Goal: Transaction & Acquisition: Purchase product/service

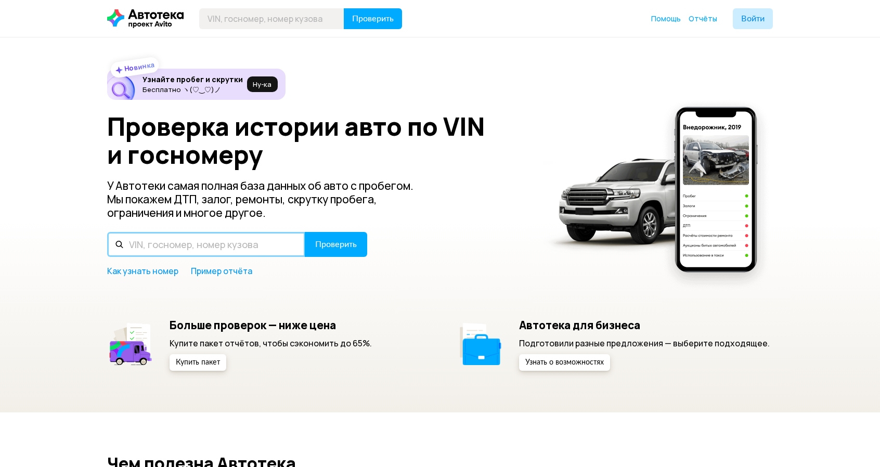
click at [222, 234] on input "text" at bounding box center [206, 244] width 198 height 25
paste input "[US_VEHICLE_IDENTIFICATION_NUMBER]"
type input "[US_VEHICLE_IDENTIFICATION_NUMBER]"
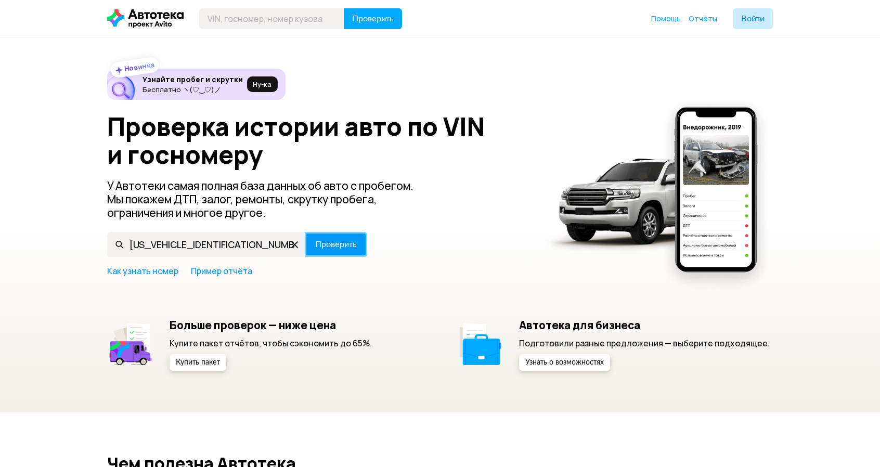
click at [351, 245] on span "Проверить" at bounding box center [336, 244] width 42 height 8
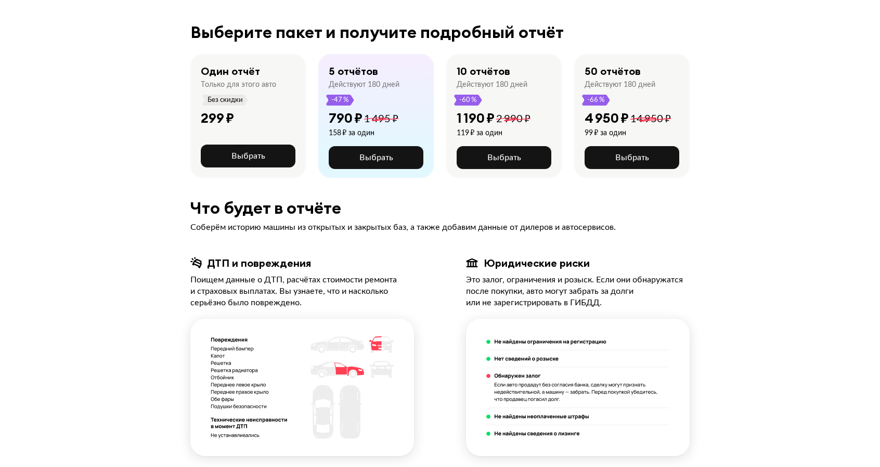
scroll to position [163, 0]
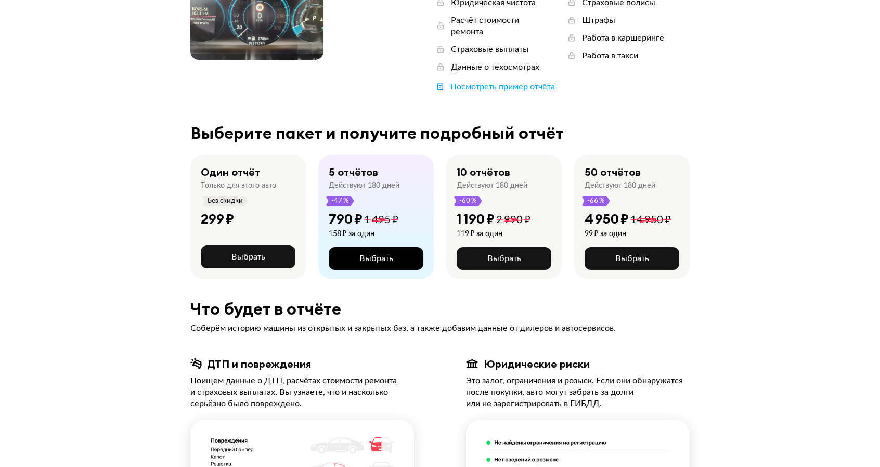
click at [361, 254] on span "Выбрать" at bounding box center [377, 258] width 34 height 8
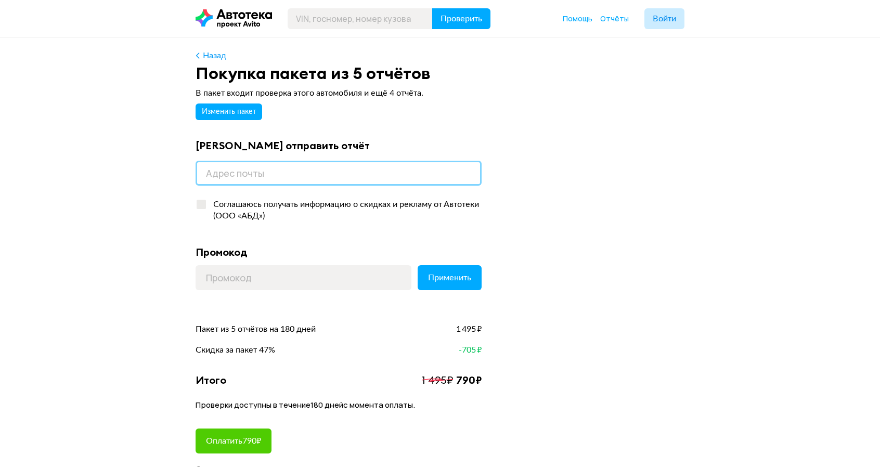
click at [283, 172] on input "email" at bounding box center [339, 173] width 286 height 25
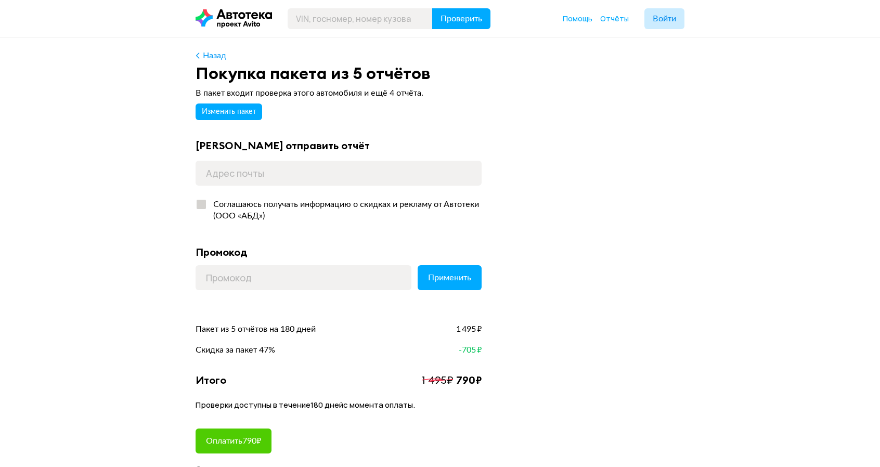
click at [446, 215] on div "Соглашаюсь получать информацию о скидках и рекламу от Автотеки (ООО «АБД»)" at bounding box center [344, 210] width 275 height 23
click at [202, 206] on input "Соглашаюсь получать информацию о скидках и рекламу от Автотеки (ООО «АБД»)" at bounding box center [199, 202] width 7 height 7
checkbox input "true"
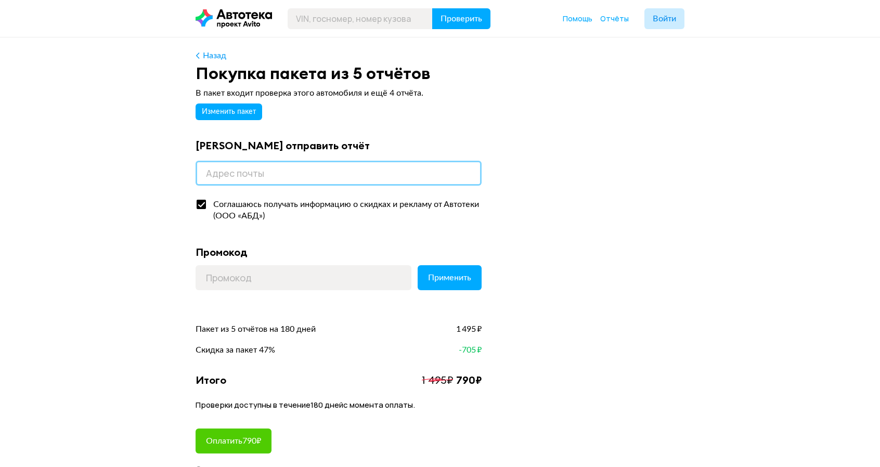
click at [292, 164] on input "email" at bounding box center [339, 173] width 286 height 25
type input "[EMAIL_ADDRESS][DOMAIN_NAME]"
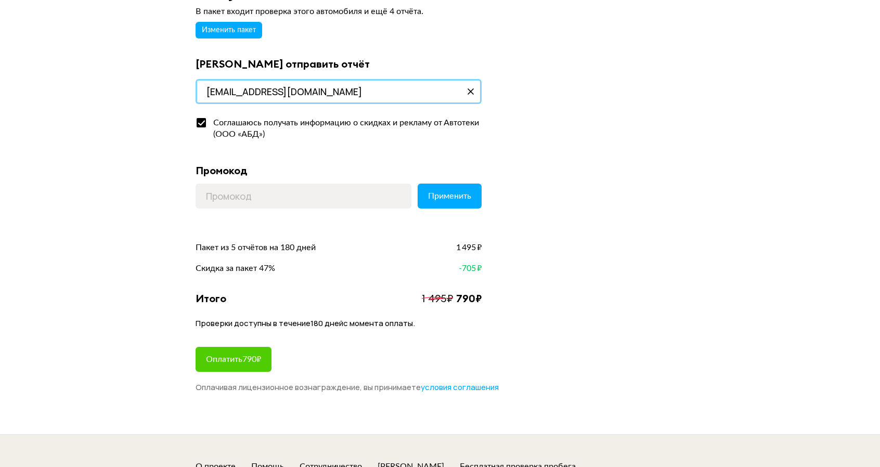
scroll to position [82, 0]
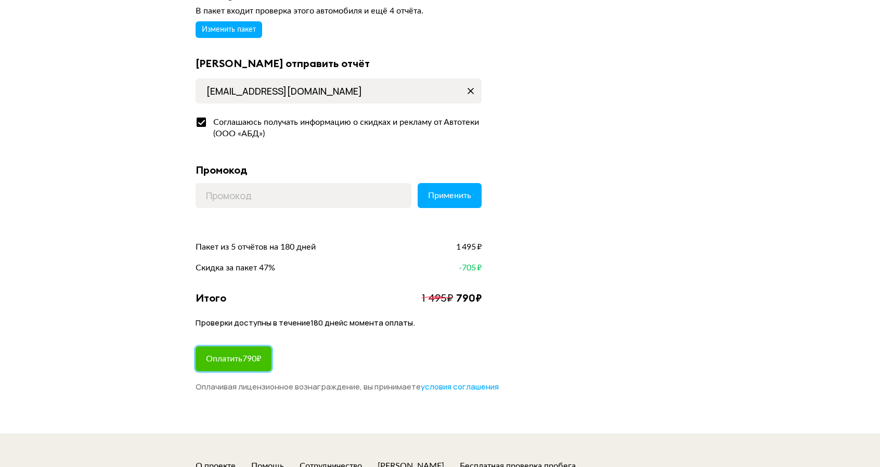
click at [246, 358] on span "Оплатить 790 ₽" at bounding box center [233, 359] width 55 height 8
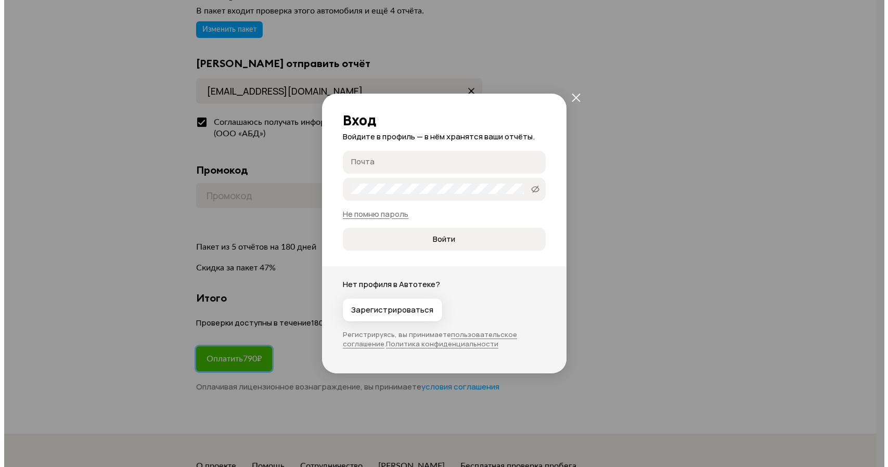
scroll to position [0, 0]
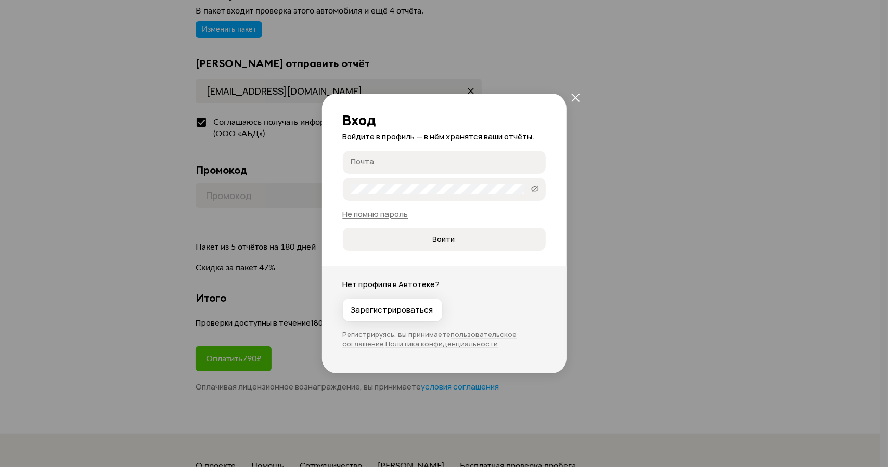
click at [401, 160] on input "Почта" at bounding box center [445, 162] width 189 height 10
drag, startPoint x: 403, startPoint y: 305, endPoint x: 399, endPoint y: 276, distance: 29.4
click at [399, 276] on section "Нет профиля в Автотеке? Зарегистрироваться Регистрируясь, вы принимаете пользов…" at bounding box center [444, 319] width 245 height 107
click at [397, 306] on span "Зарегистрироваться" at bounding box center [392, 310] width 82 height 10
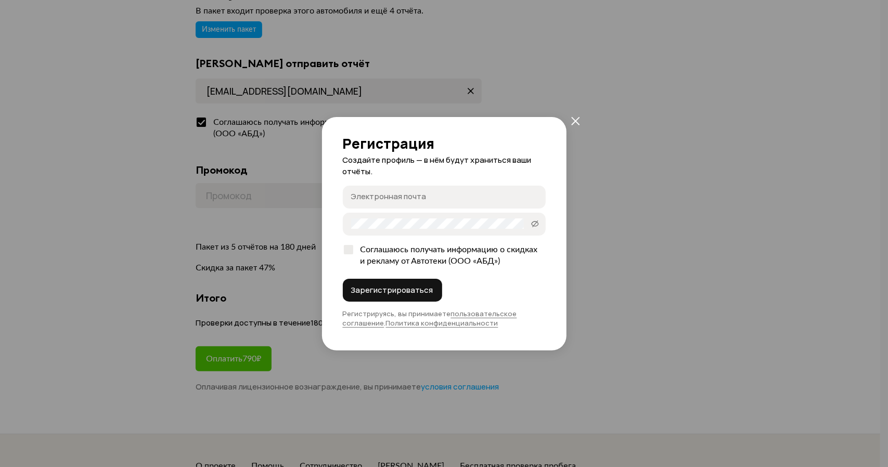
click at [406, 199] on input "Электронная почта" at bounding box center [445, 196] width 189 height 10
type input "г"
type input "н"
type input "[EMAIL_ADDRESS][DOMAIN_NAME]"
click at [341, 255] on div "Регистрация Создайте профиль — в нём будут храниться ваши отчёты. [EMAIL_ADDRES…" at bounding box center [444, 234] width 245 height 234
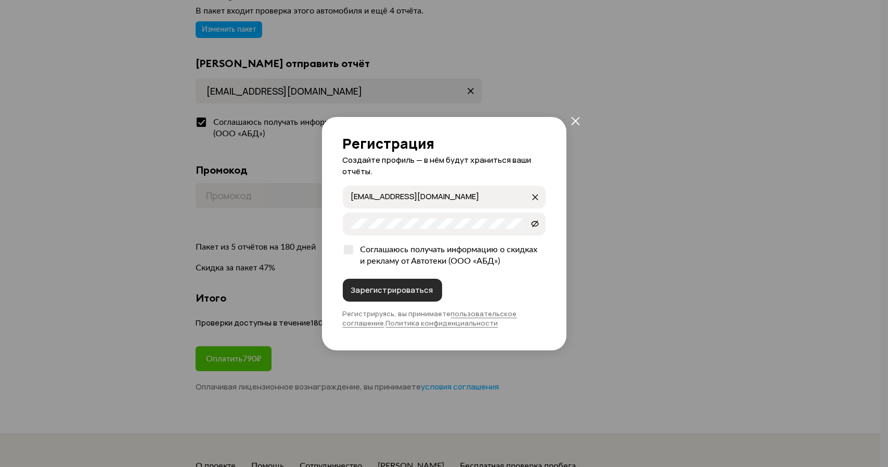
click at [373, 290] on span "Зарегистрироваться" at bounding box center [392, 290] width 82 height 10
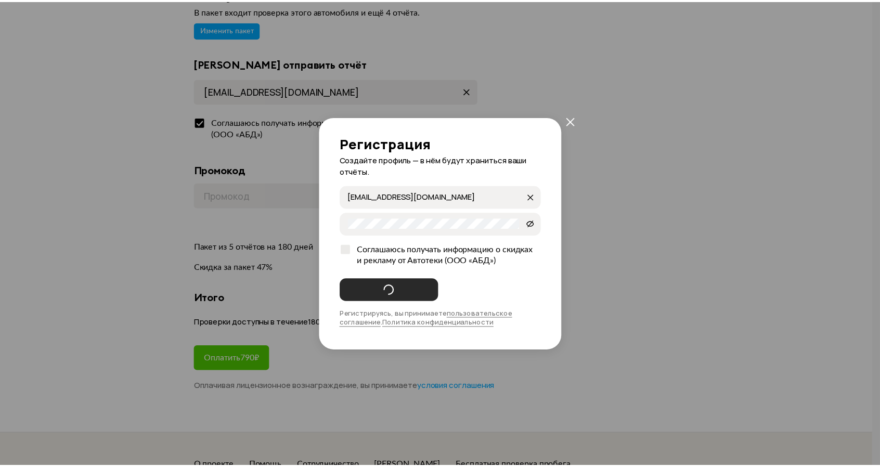
scroll to position [82, 0]
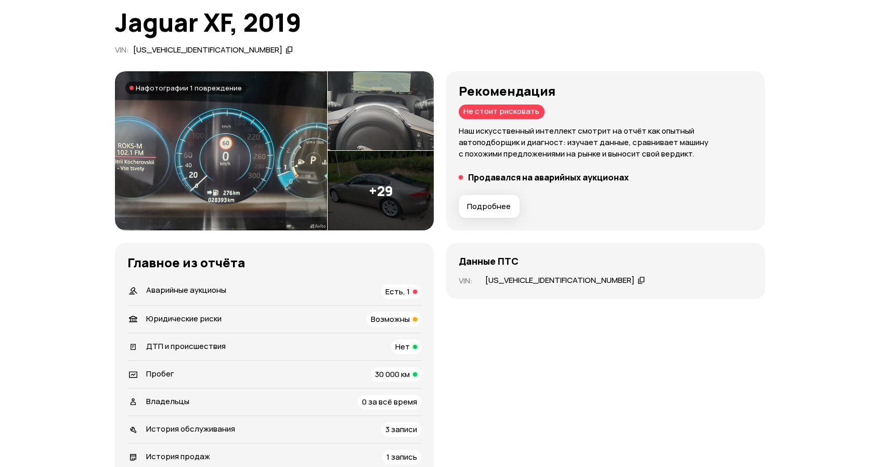
scroll to position [214, 0]
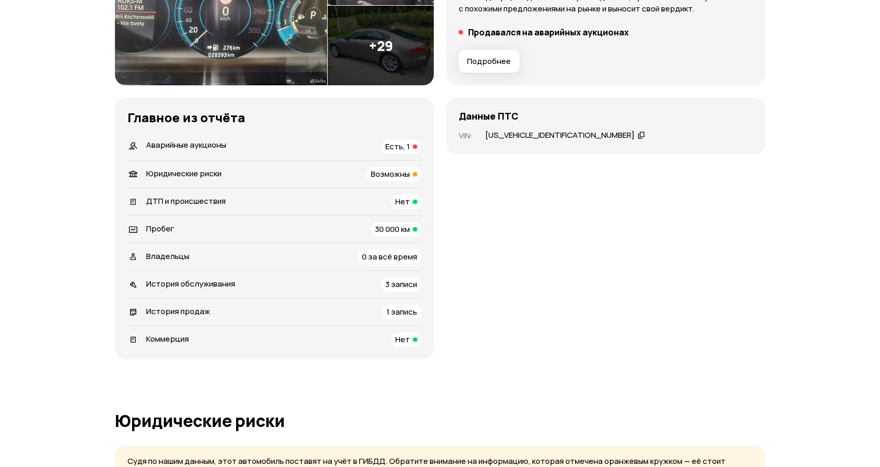
click at [400, 148] on span "Есть, 1" at bounding box center [398, 146] width 24 height 11
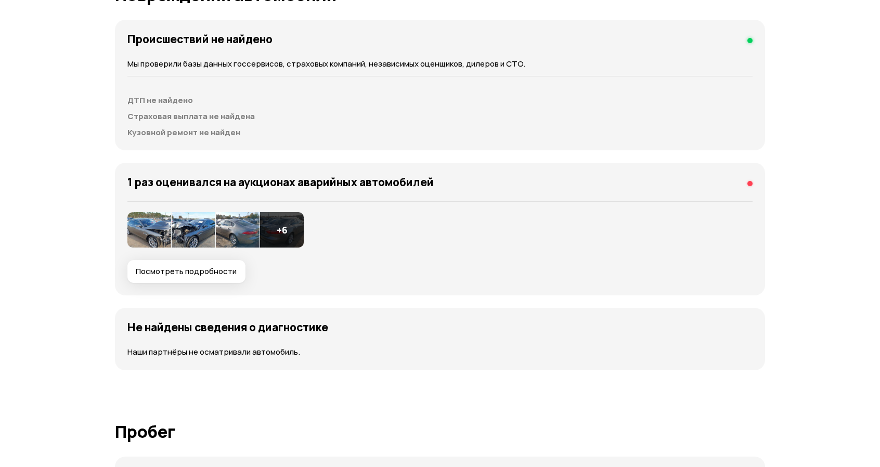
scroll to position [1071, 0]
click at [200, 232] on img at bounding box center [194, 230] width 44 height 35
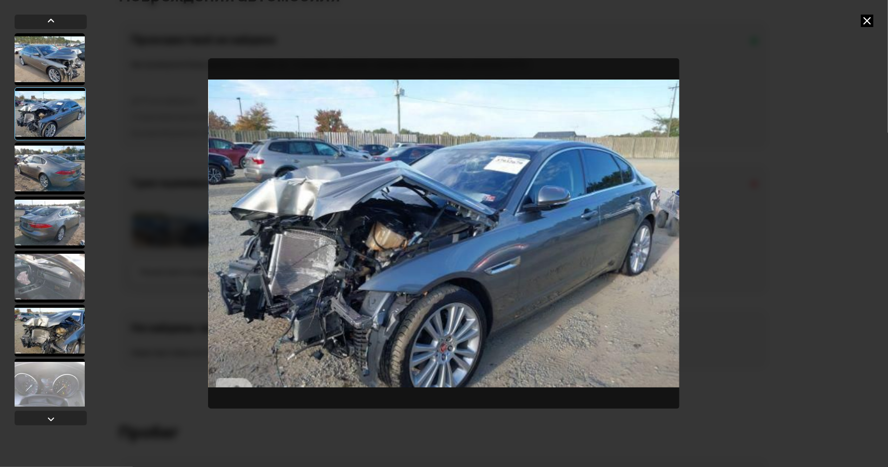
click at [59, 69] on div at bounding box center [50, 59] width 70 height 52
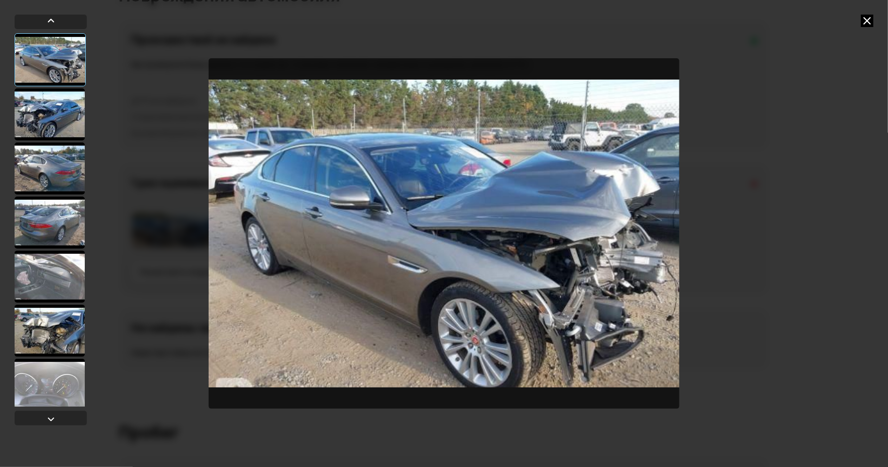
click at [55, 108] on div at bounding box center [50, 114] width 70 height 52
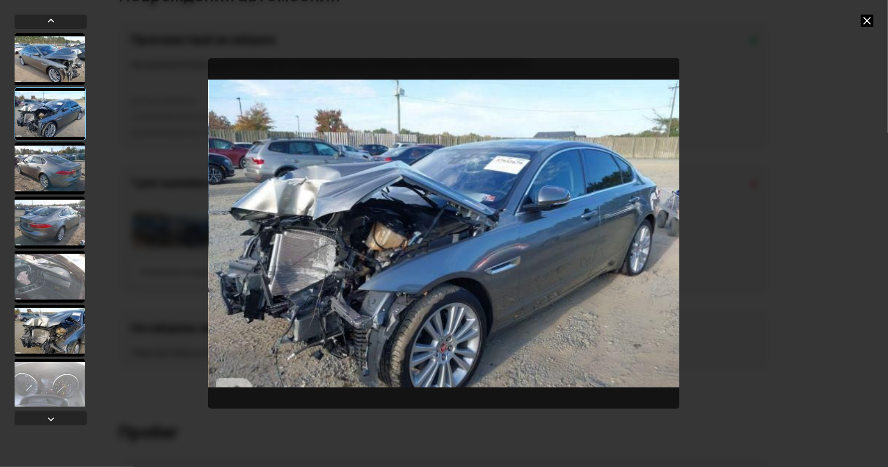
click at [54, 131] on div at bounding box center [50, 113] width 71 height 53
click at [54, 162] on div at bounding box center [50, 169] width 70 height 52
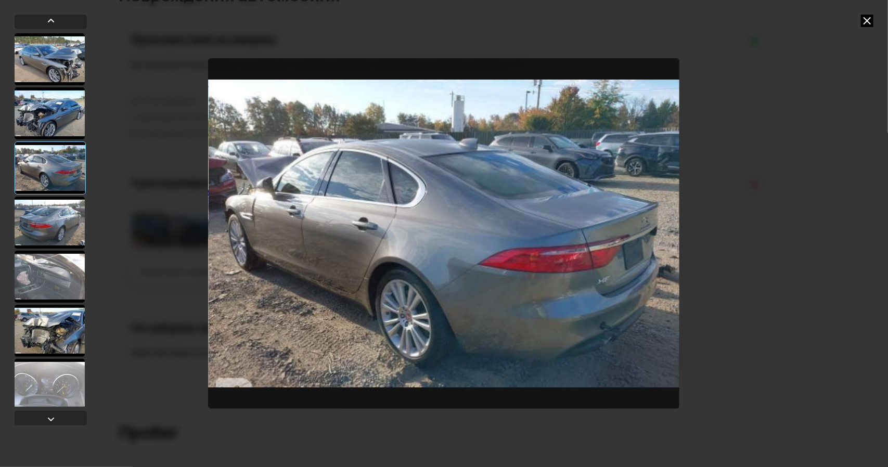
click at [49, 208] on div at bounding box center [50, 223] width 70 height 52
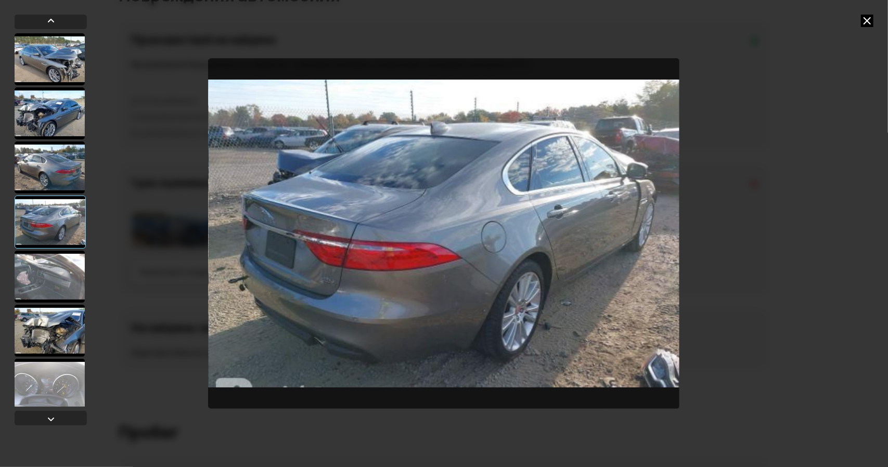
click at [45, 246] on div at bounding box center [50, 222] width 71 height 53
click at [48, 276] on div at bounding box center [50, 277] width 70 height 52
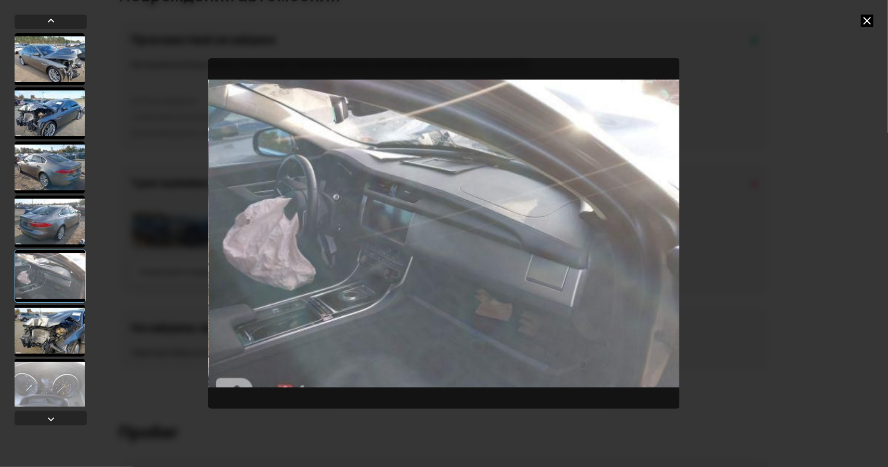
click at [872, 23] on icon at bounding box center [867, 21] width 12 height 12
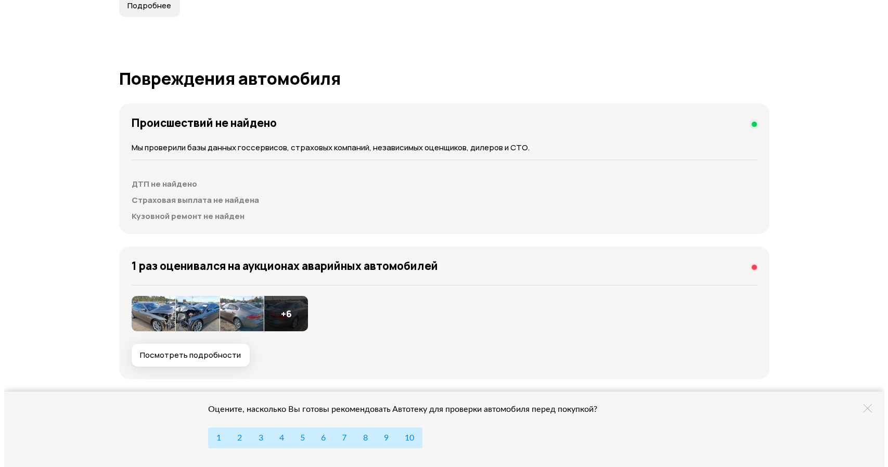
scroll to position [987, 0]
click at [182, 352] on span "Посмотреть подробности" at bounding box center [186, 356] width 101 height 10
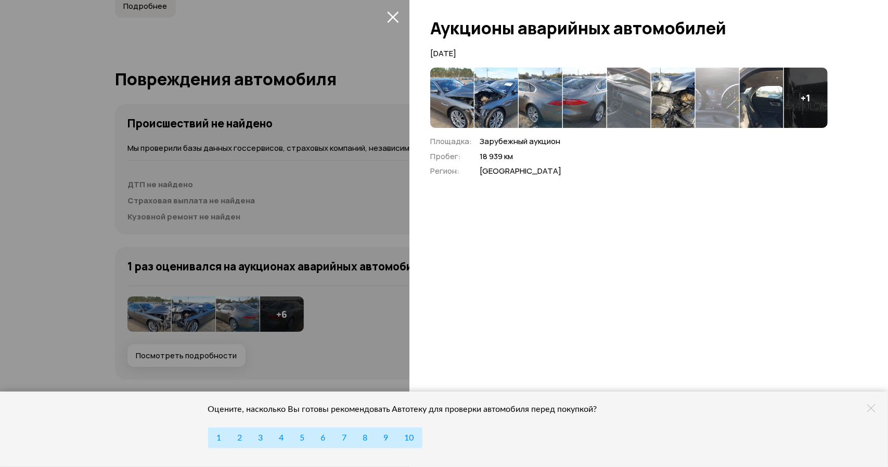
click at [440, 111] on img at bounding box center [452, 98] width 44 height 60
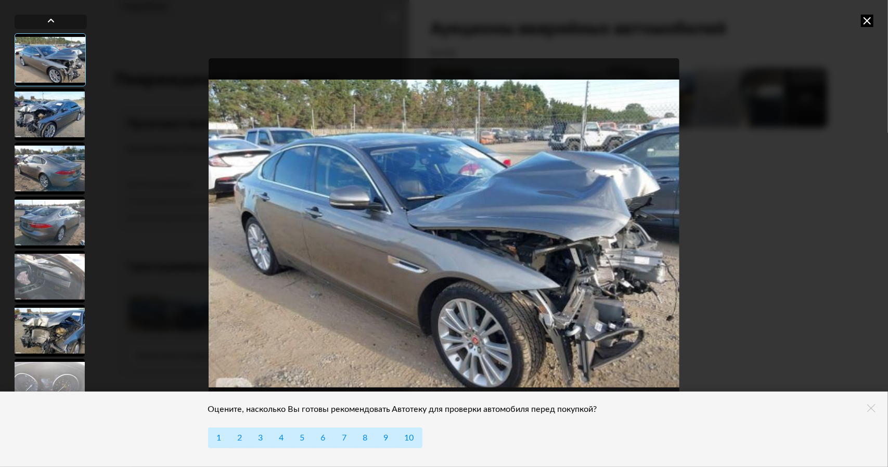
click at [864, 24] on icon at bounding box center [867, 21] width 12 height 12
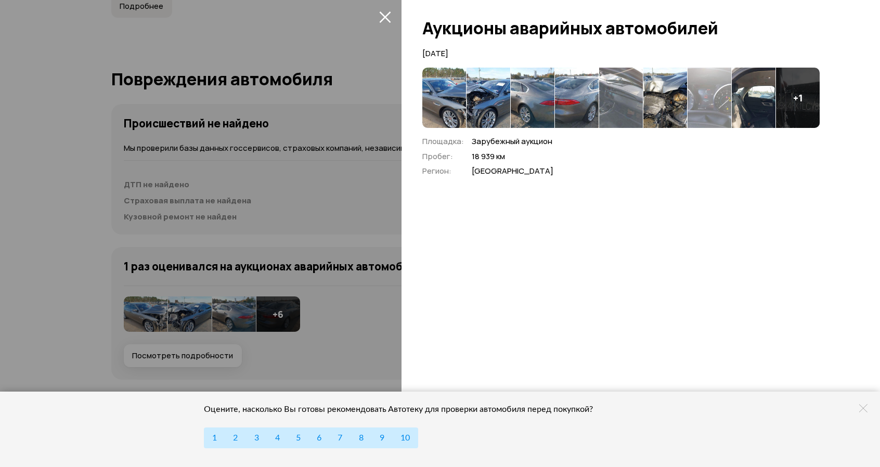
click at [460, 99] on img at bounding box center [444, 98] width 44 height 60
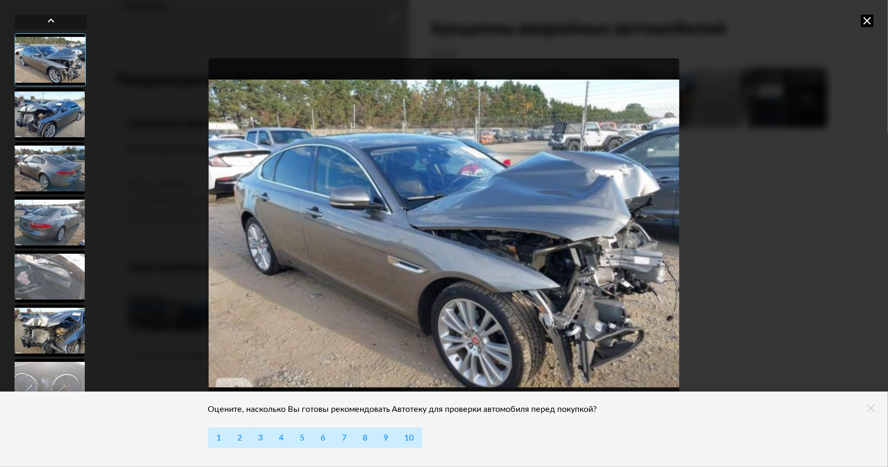
click at [68, 109] on div at bounding box center [50, 114] width 70 height 52
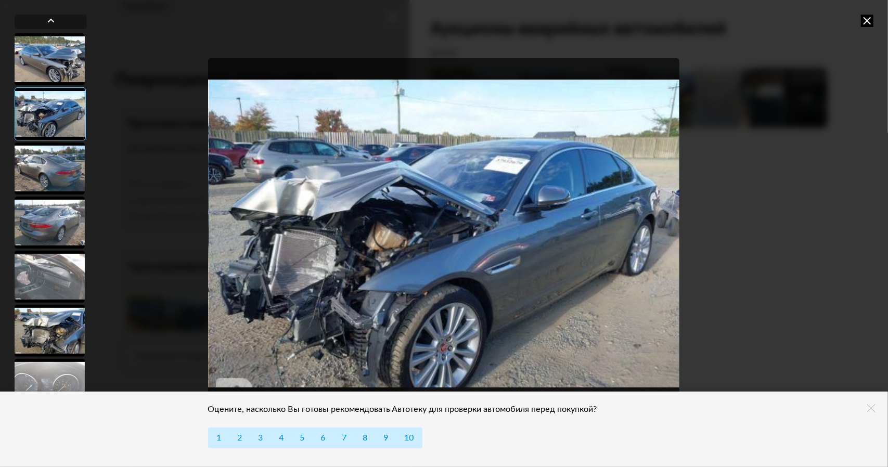
click at [60, 155] on div at bounding box center [50, 169] width 70 height 52
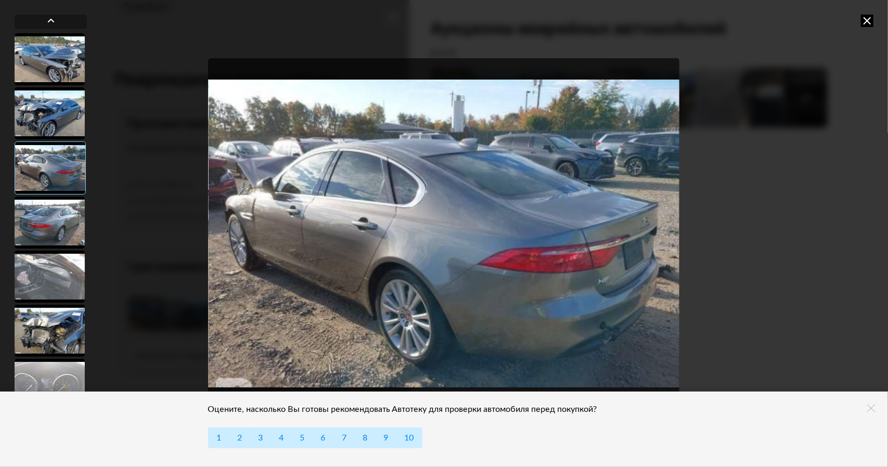
click at [60, 186] on div at bounding box center [50, 168] width 71 height 53
click at [57, 206] on div at bounding box center [50, 223] width 70 height 52
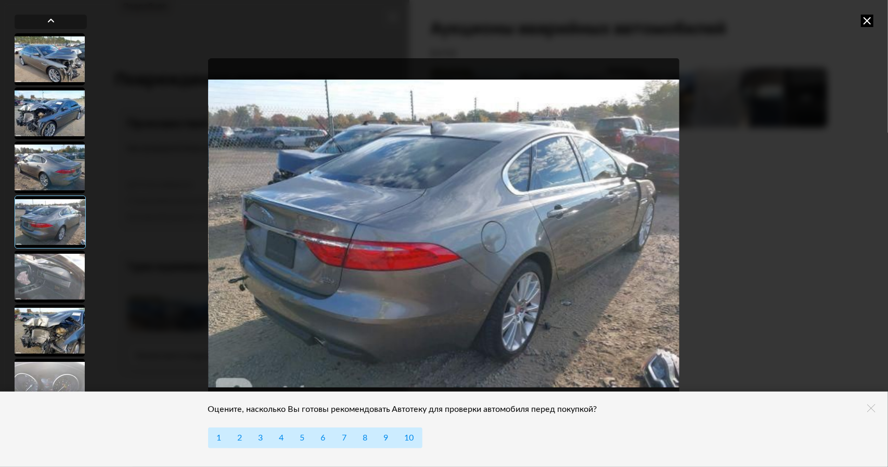
click at [54, 232] on div at bounding box center [50, 222] width 71 height 53
click at [55, 260] on div at bounding box center [50, 277] width 70 height 52
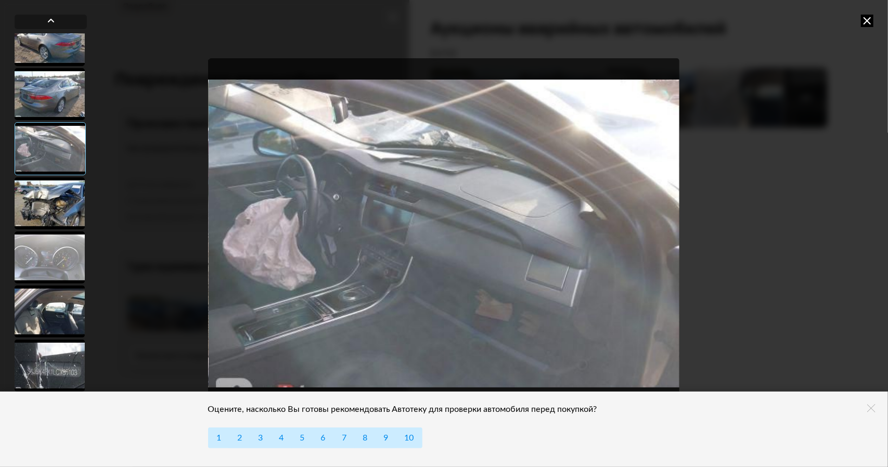
scroll to position [134, 0]
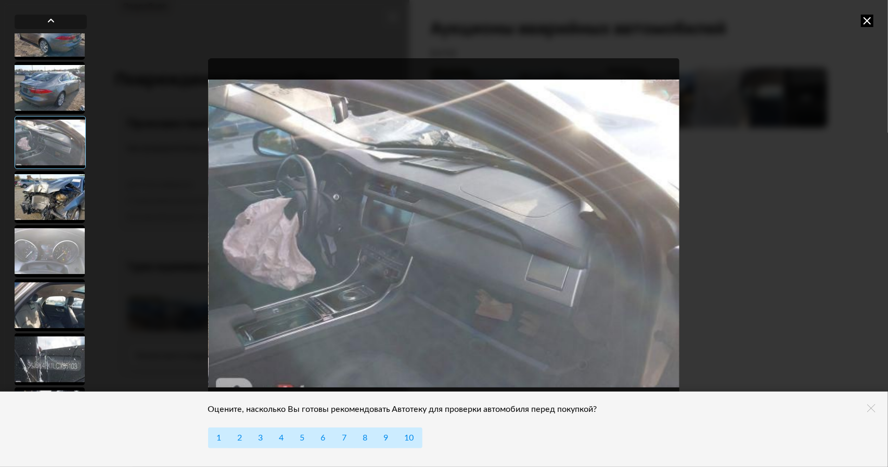
click at [56, 246] on div at bounding box center [50, 251] width 70 height 52
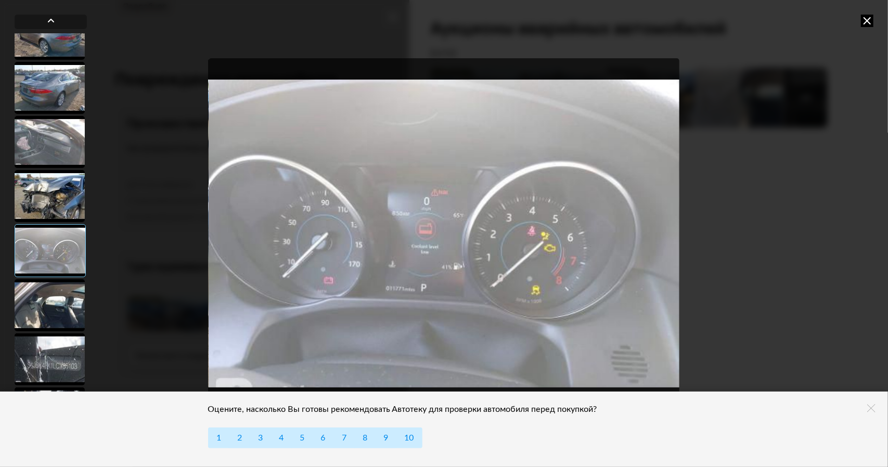
scroll to position [168, 0]
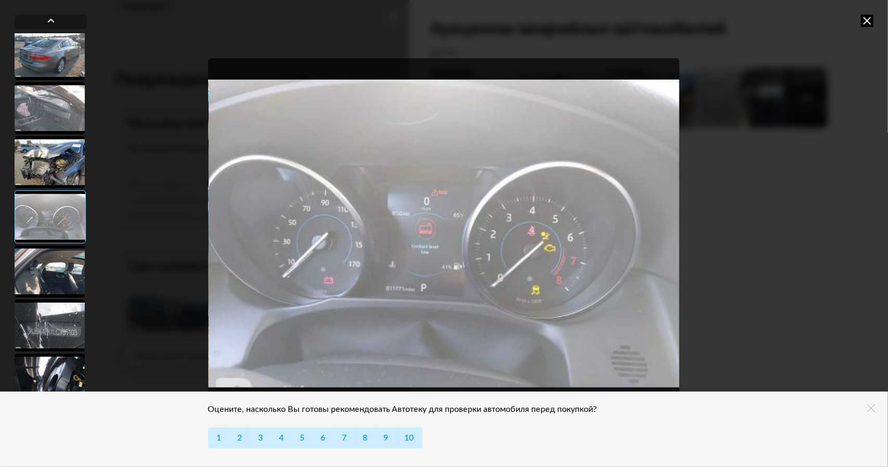
click at [55, 266] on div at bounding box center [50, 272] width 70 height 52
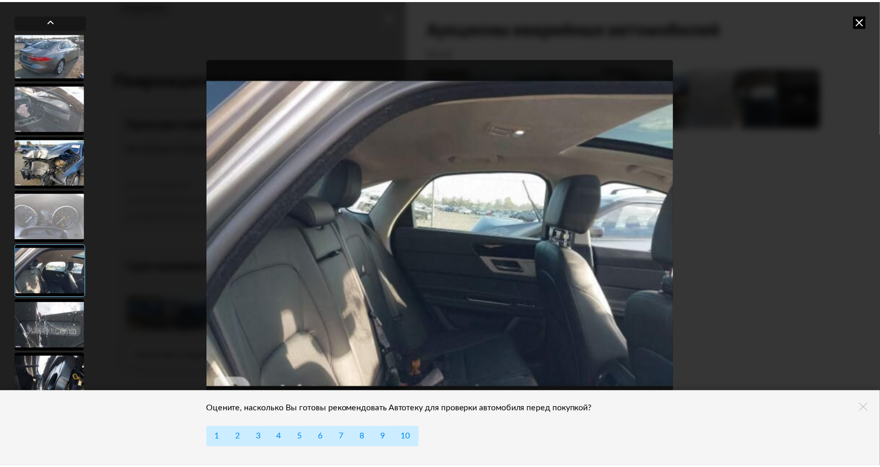
scroll to position [0, 0]
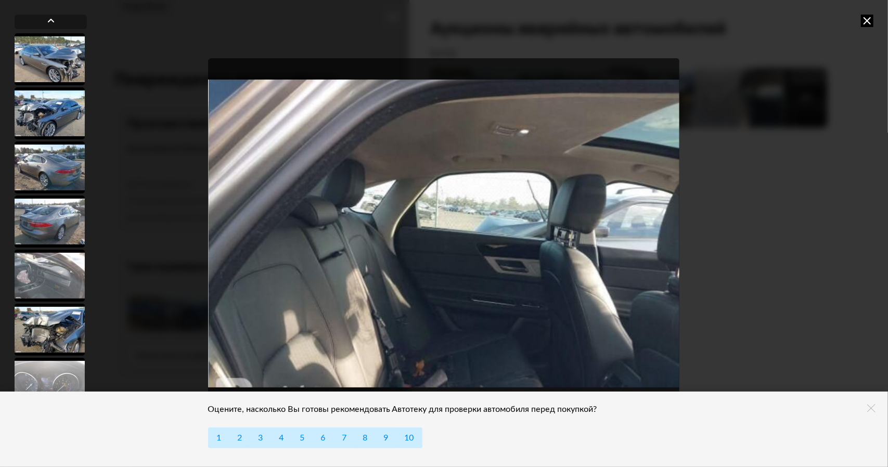
click at [52, 68] on div at bounding box center [50, 59] width 70 height 52
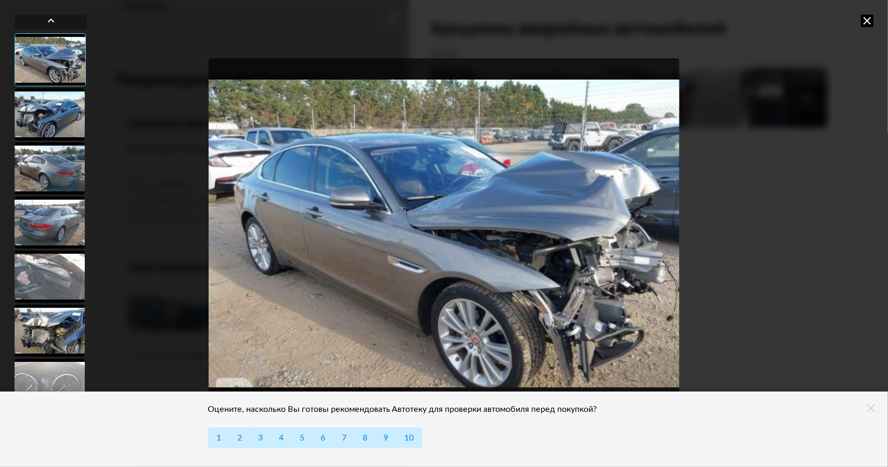
click at [866, 19] on icon at bounding box center [867, 21] width 12 height 12
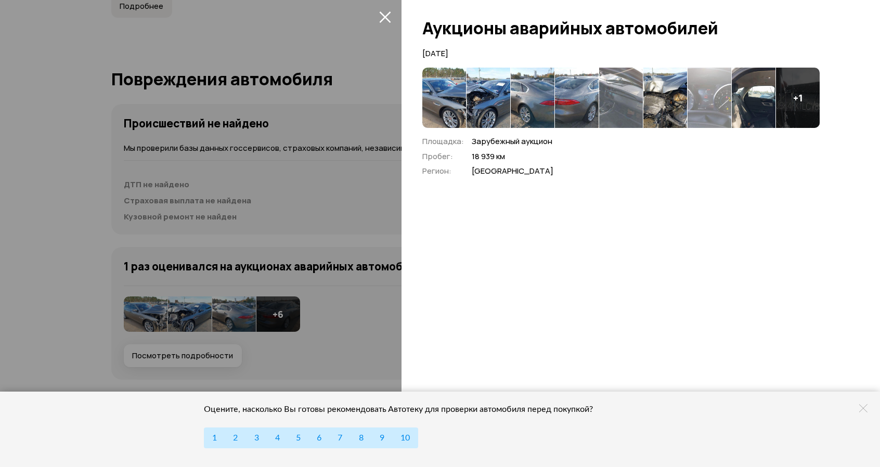
click at [385, 5] on div at bounding box center [440, 233] width 880 height 467
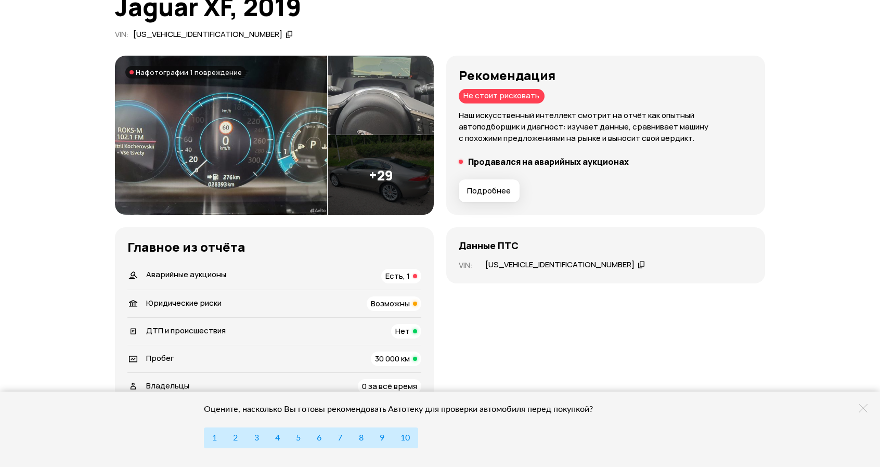
scroll to position [84, 0]
click at [393, 172] on img at bounding box center [381, 176] width 106 height 80
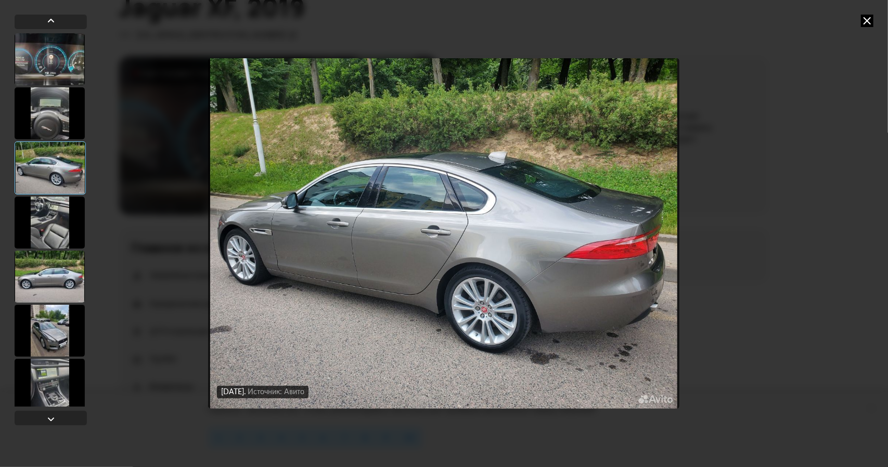
click at [67, 207] on div at bounding box center [50, 223] width 70 height 52
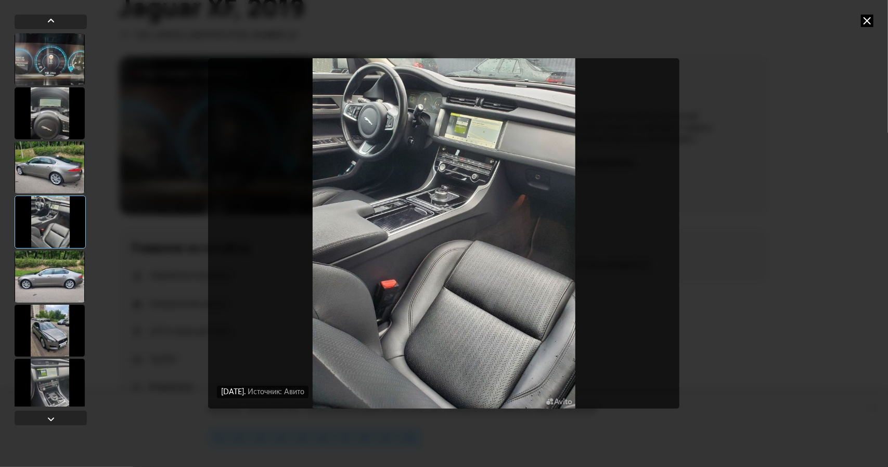
click at [49, 266] on div at bounding box center [50, 277] width 70 height 52
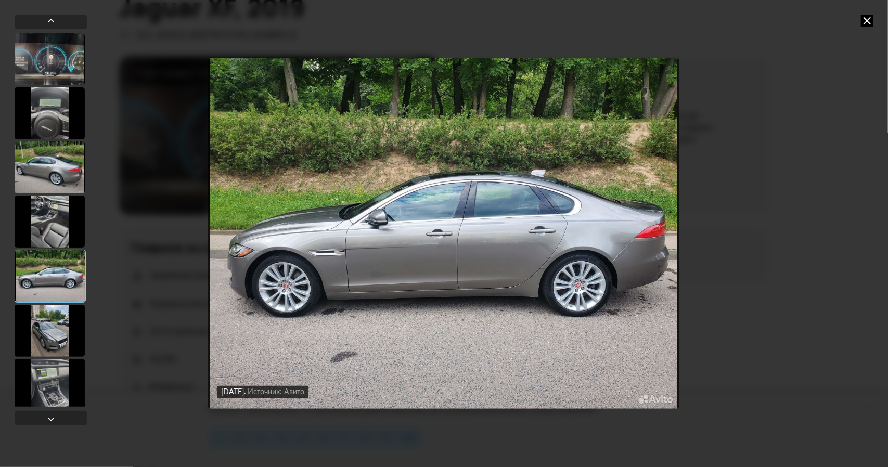
click at [867, 20] on icon at bounding box center [867, 21] width 12 height 12
